Goal: Information Seeking & Learning: Learn about a topic

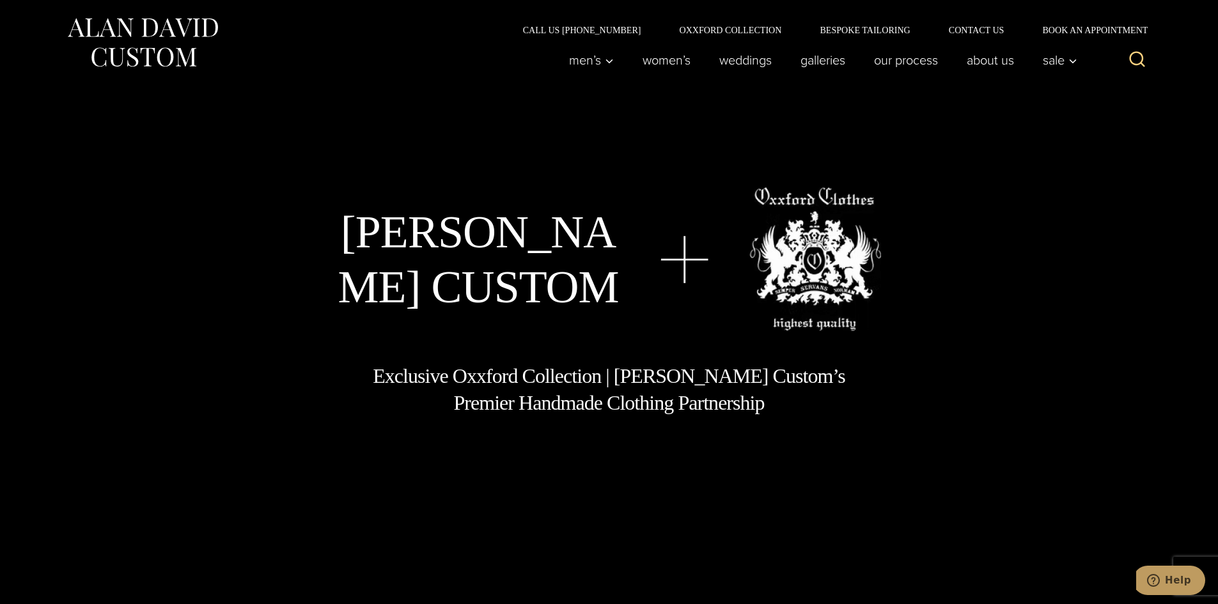
click at [176, 59] on img at bounding box center [142, 42] width 153 height 57
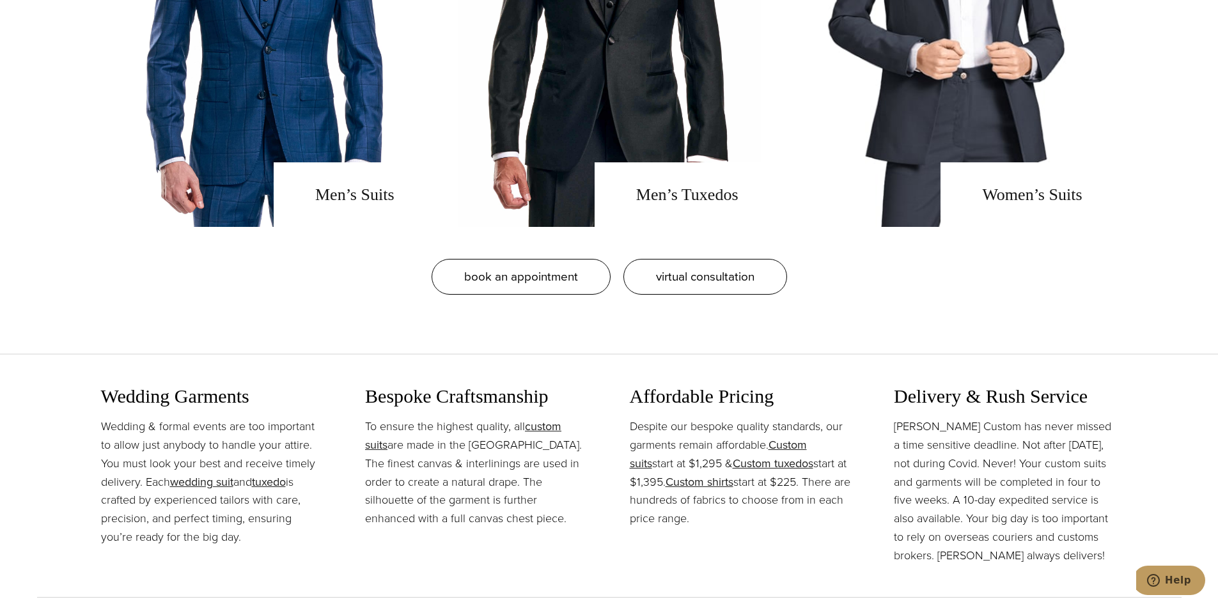
scroll to position [1343, 0]
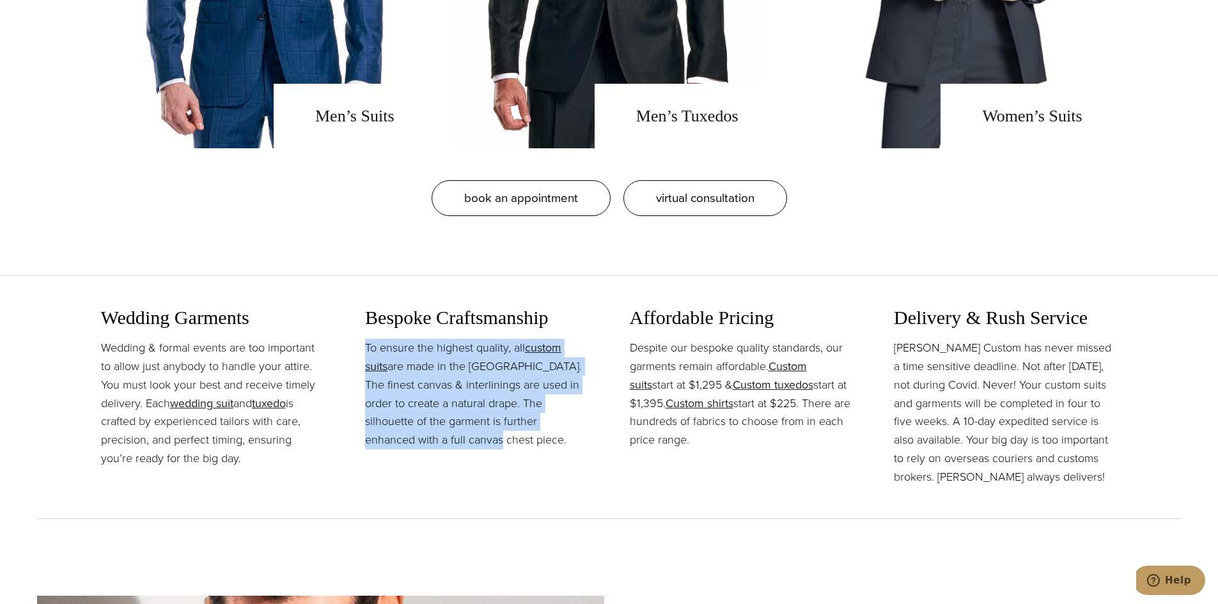
drag, startPoint x: 367, startPoint y: 347, endPoint x: 446, endPoint y: 439, distance: 121.5
click at [446, 439] on p "To ensure the highest quality, all custom suits are made in the [GEOGRAPHIC_DAT…" at bounding box center [477, 394] width 224 height 111
copy p "To ensure the highest quality, all custom suits are made in the [GEOGRAPHIC_DAT…"
click at [499, 382] on p "To ensure the highest quality, all custom suits are made in the [GEOGRAPHIC_DAT…" at bounding box center [477, 394] width 224 height 111
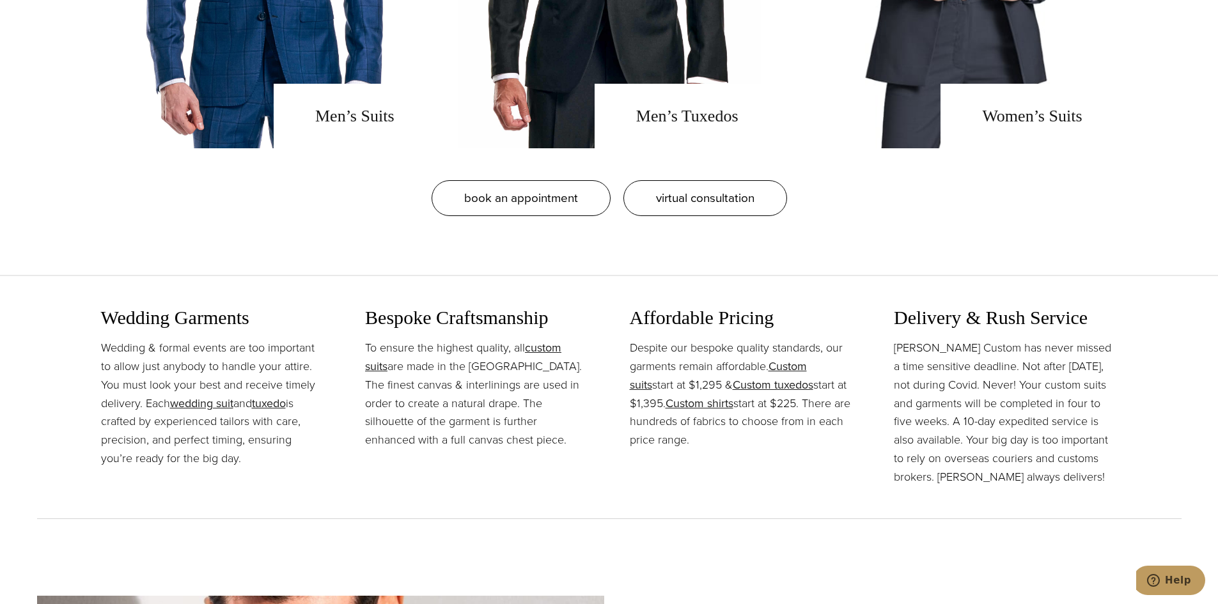
drag, startPoint x: 104, startPoint y: 347, endPoint x: 245, endPoint y: 455, distance: 177.4
click at [245, 455] on p "Wedding & formal events are too important to allow just anybody to handle your …" at bounding box center [213, 403] width 224 height 129
copy p "Wedding & formal events are too important to allow just anybody to handle your …"
